Goal: Task Accomplishment & Management: Manage account settings

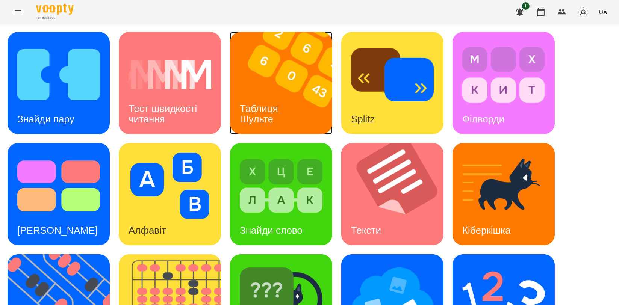
click at [266, 99] on div "Таблиця Шульте" at bounding box center [260, 114] width 61 height 40
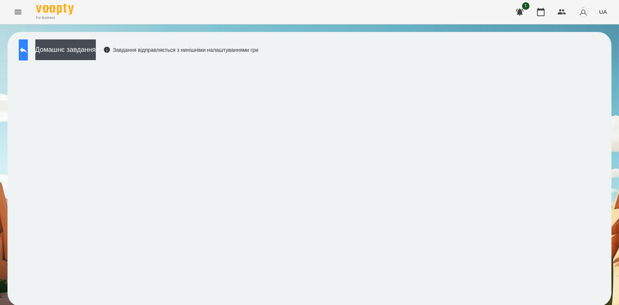
click at [28, 55] on button at bounding box center [23, 49] width 9 height 21
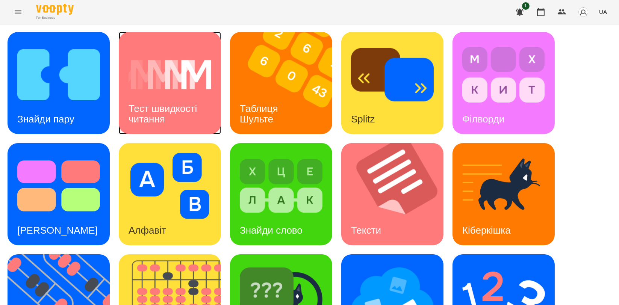
click at [187, 111] on h3 "Тест швидкості читання" at bounding box center [164, 113] width 71 height 21
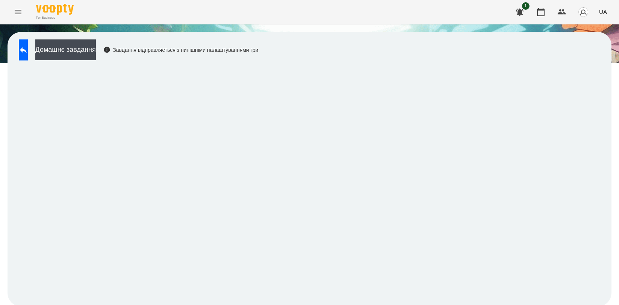
scroll to position [1, 0]
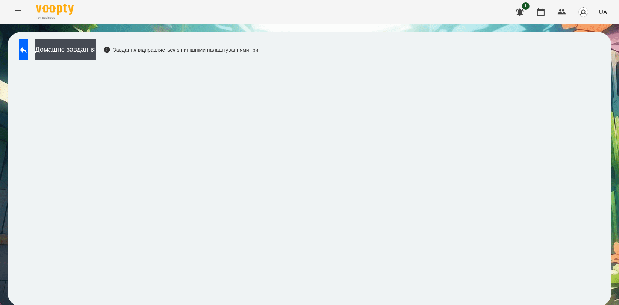
click at [109, 17] on div "For Business 1 UA" at bounding box center [309, 12] width 619 height 24
click at [101, 21] on div "For Business 1 UA" at bounding box center [309, 12] width 619 height 24
click at [27, 47] on icon at bounding box center [23, 50] width 9 height 9
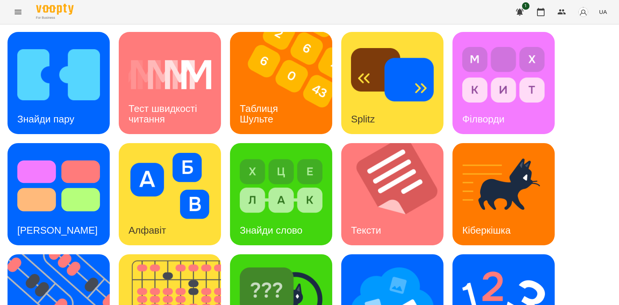
scroll to position [126, 0]
click at [288, 264] on img at bounding box center [281, 297] width 83 height 66
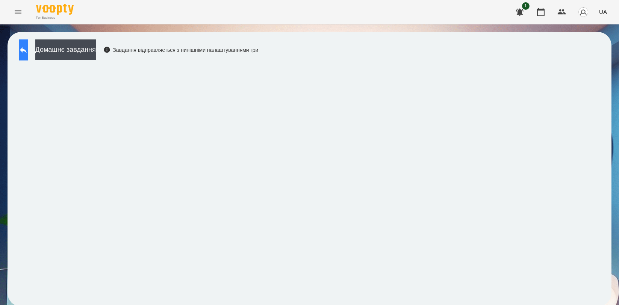
click at [28, 47] on icon at bounding box center [23, 50] width 9 height 9
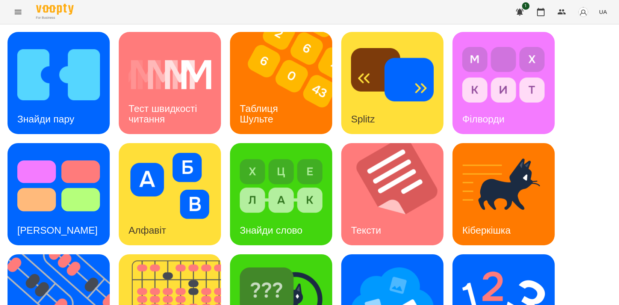
click at [574, 133] on div "Знайди пару Тест швидкості читання Таблиця [PERSON_NAME] Splitz Філворди Тест С…" at bounding box center [310, 250] width 604 height 436
click at [252, 108] on h3 "Таблиця Шульте" at bounding box center [260, 113] width 41 height 21
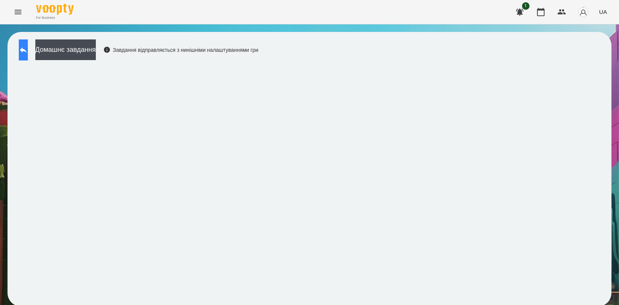
click at [28, 56] on button at bounding box center [23, 49] width 9 height 21
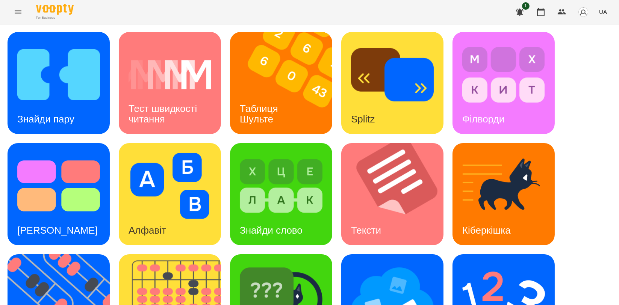
scroll to position [42, 0]
click at [35, 255] on img at bounding box center [64, 306] width 112 height 102
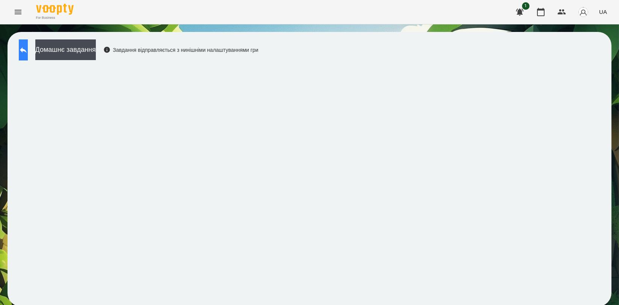
click at [26, 52] on icon at bounding box center [23, 50] width 9 height 9
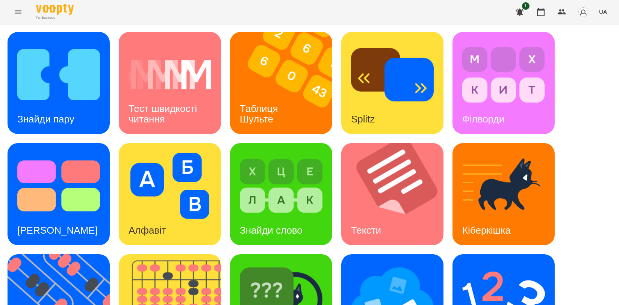
scroll to position [125, 0]
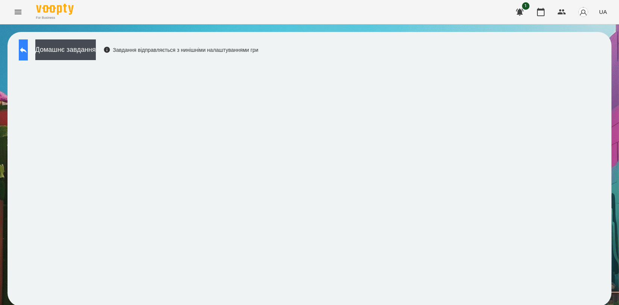
click at [28, 44] on button at bounding box center [23, 49] width 9 height 21
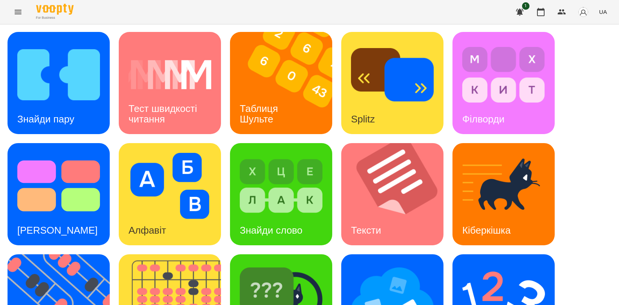
scroll to position [83, 0]
click at [494, 264] on img at bounding box center [504, 297] width 83 height 66
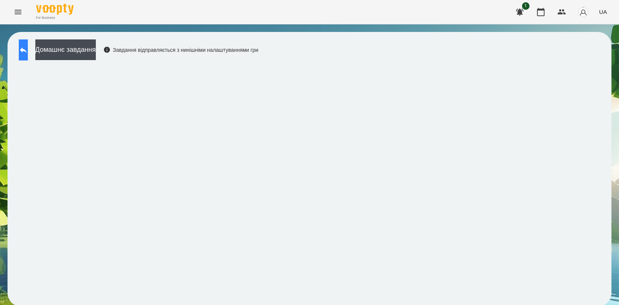
click at [28, 52] on icon at bounding box center [23, 50] width 9 height 9
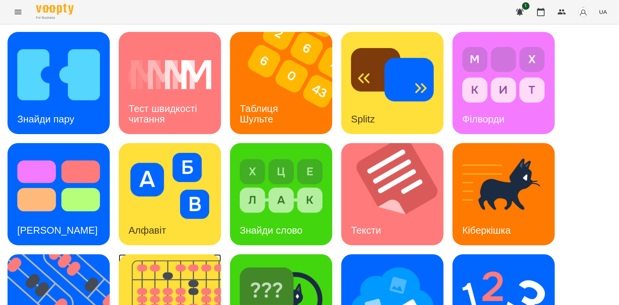
click at [142, 281] on img at bounding box center [175, 306] width 112 height 102
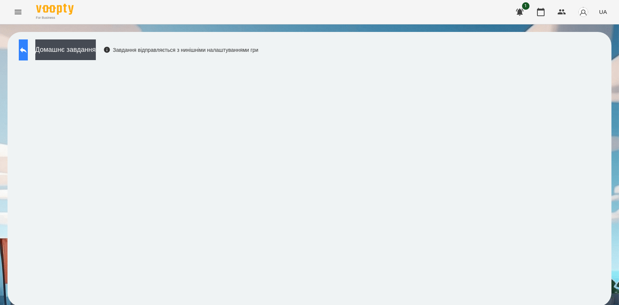
click at [27, 50] on icon at bounding box center [23, 50] width 7 height 6
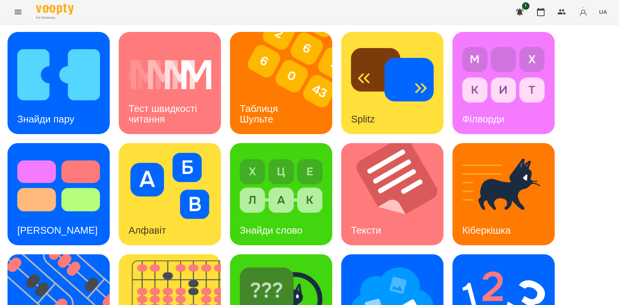
scroll to position [167, 0]
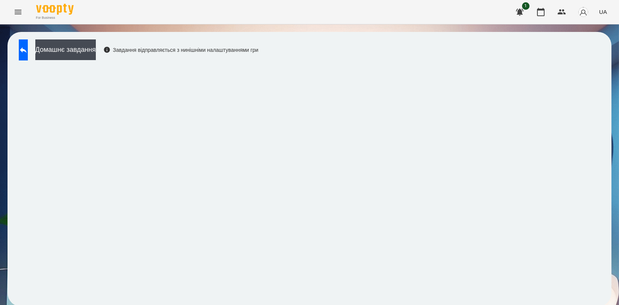
scroll to position [1, 0]
click at [26, 46] on icon at bounding box center [23, 50] width 9 height 9
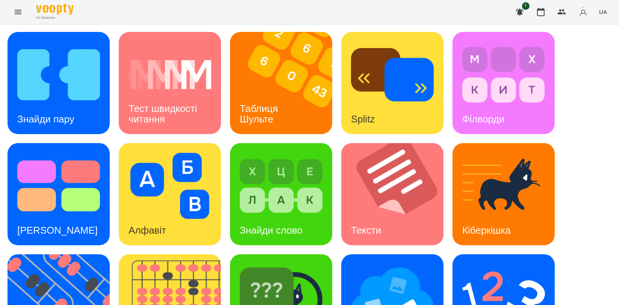
scroll to position [126, 0]
click at [310, 255] on div "[PERSON_NAME]" at bounding box center [281, 306] width 102 height 102
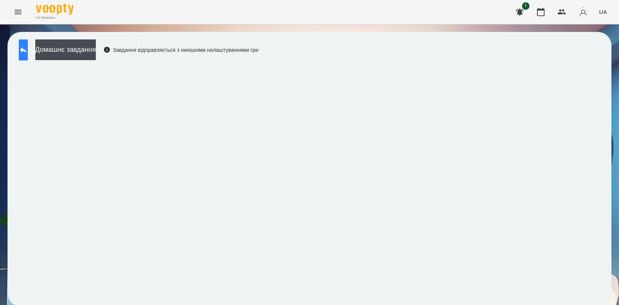
click at [28, 52] on icon at bounding box center [23, 50] width 9 height 9
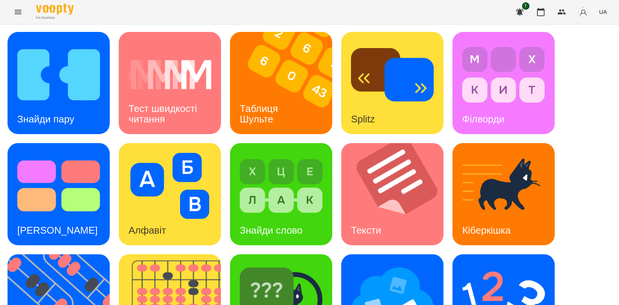
scroll to position [83, 0]
click at [65, 255] on img at bounding box center [64, 306] width 112 height 102
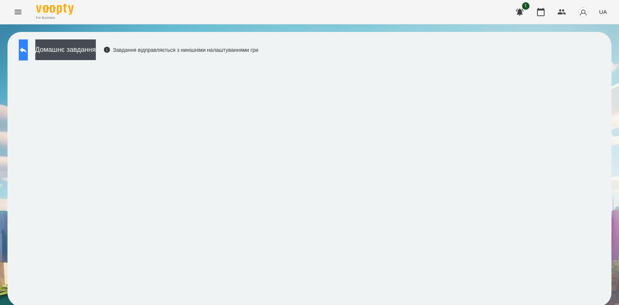
click at [28, 59] on button at bounding box center [23, 49] width 9 height 21
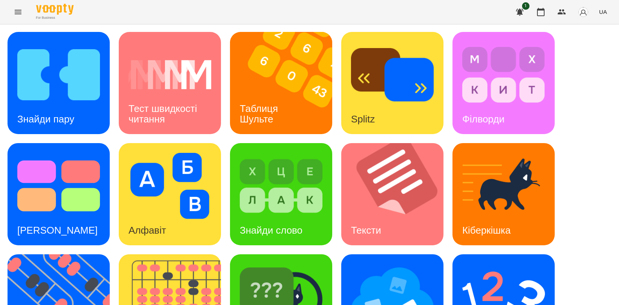
scroll to position [167, 0]
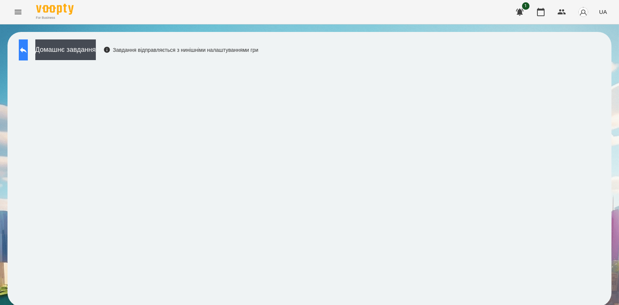
click at [28, 53] on button at bounding box center [23, 49] width 9 height 21
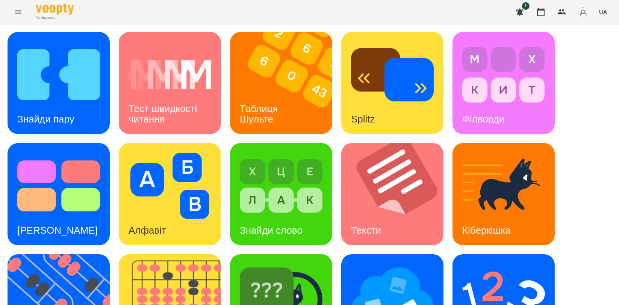
scroll to position [170, 0]
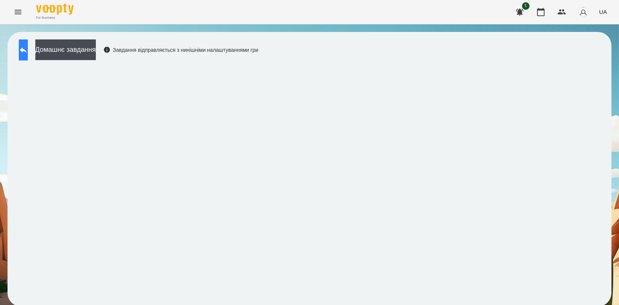
click at [28, 58] on button at bounding box center [23, 49] width 9 height 21
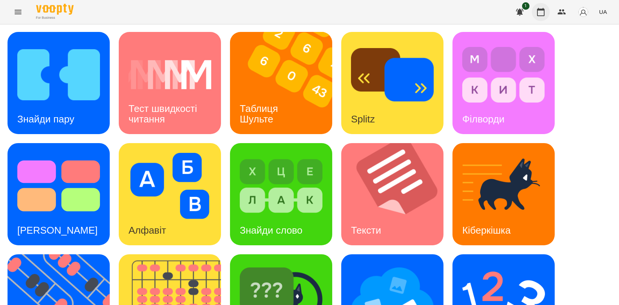
click at [546, 14] on button "button" at bounding box center [541, 12] width 18 height 18
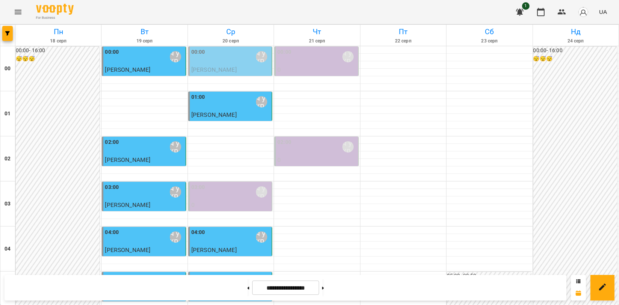
click at [232, 54] on div "00:00 [PERSON_NAME]\ ма укр\шч укр\ [URL][DOMAIN_NAME]" at bounding box center [230, 56] width 79 height 17
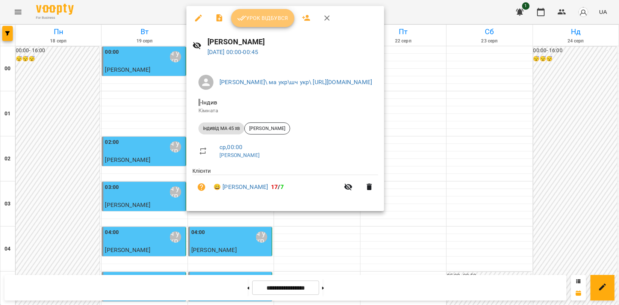
click at [272, 21] on span "Урок відбувся" at bounding box center [262, 18] width 51 height 9
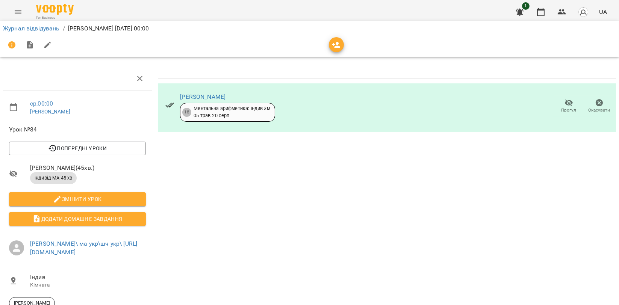
click at [595, 106] on icon "button" at bounding box center [599, 103] width 9 height 9
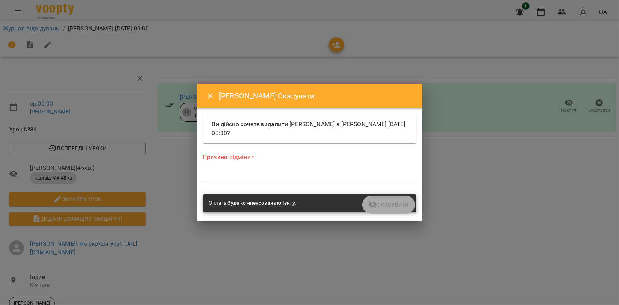
click at [225, 171] on div "*" at bounding box center [310, 176] width 214 height 12
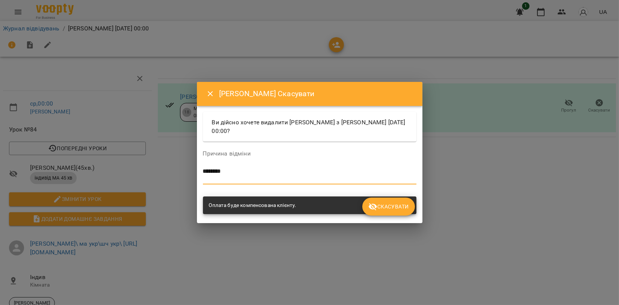
type textarea "*******"
click at [385, 201] on button "Скасувати" at bounding box center [389, 207] width 52 height 18
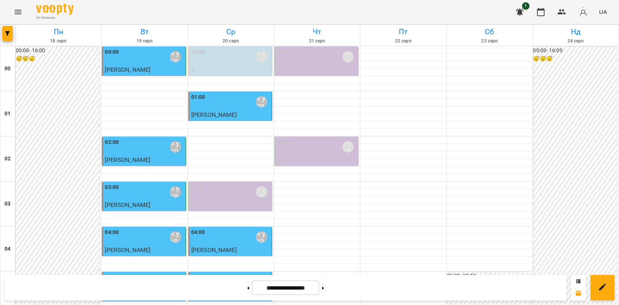
scroll to position [858, 0]
